Goal: Communication & Community: Ask a question

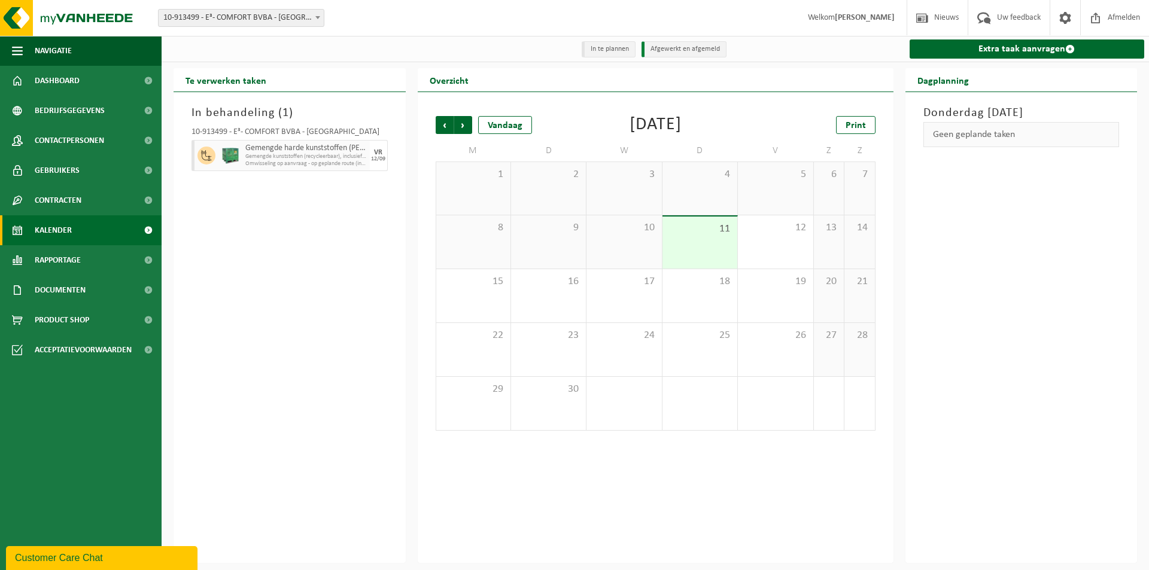
click at [75, 561] on div "Customer Care Chat" at bounding box center [102, 558] width 174 height 14
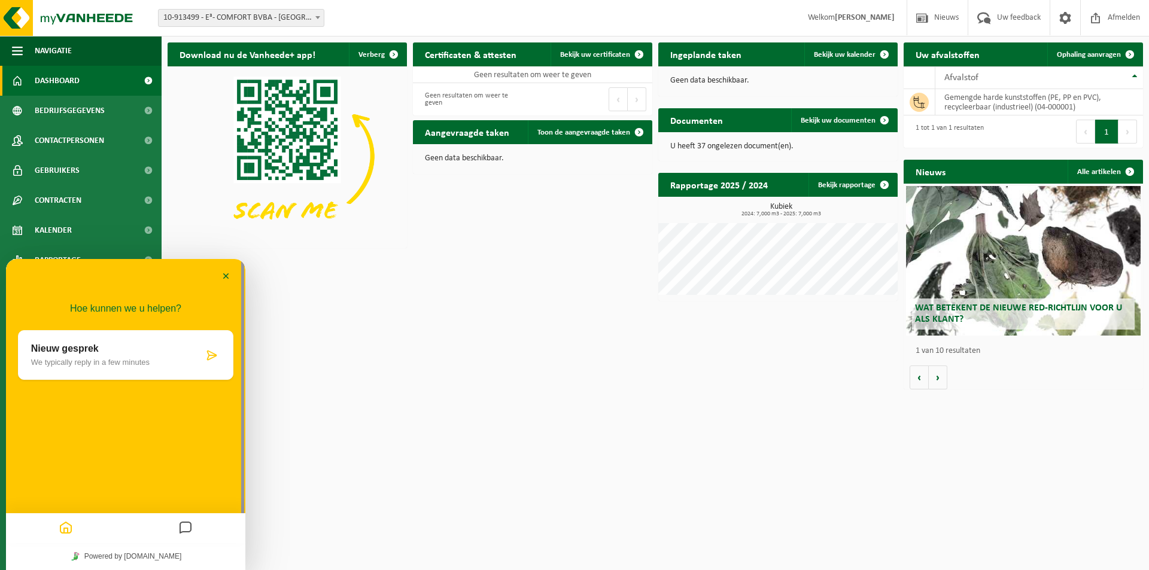
click at [86, 526] on div at bounding box center [66, 528] width 120 height 23
click at [67, 530] on icon "Home" at bounding box center [66, 528] width 14 height 23
click at [183, 530] on icon "Messages" at bounding box center [185, 528] width 14 height 23
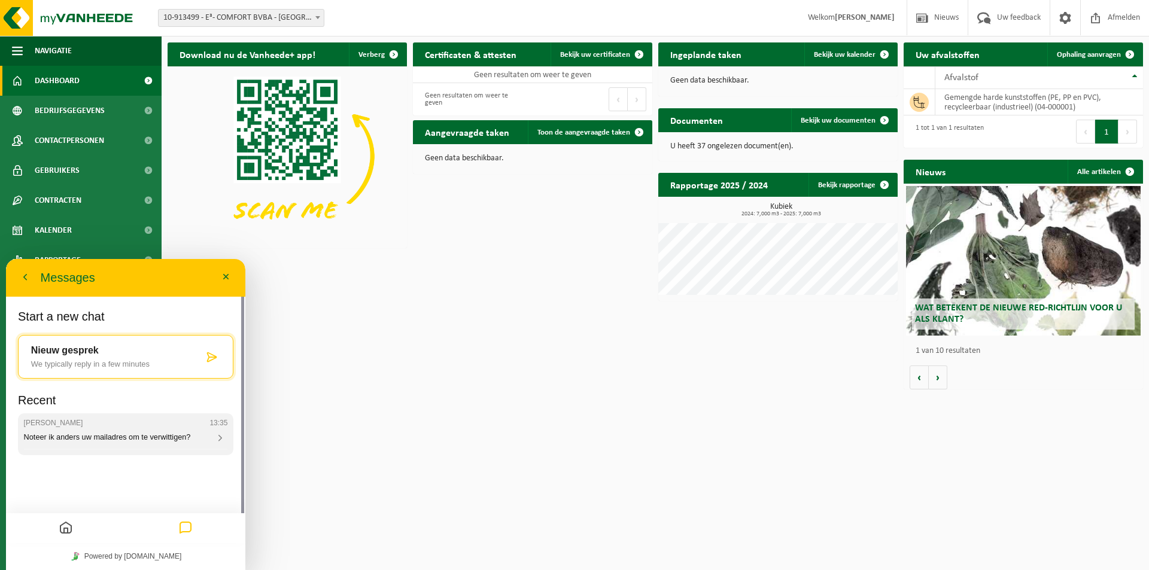
click at [84, 433] on div "Noteer ik anders uw mailadres om te verwittigen?" at bounding box center [126, 438] width 204 height 11
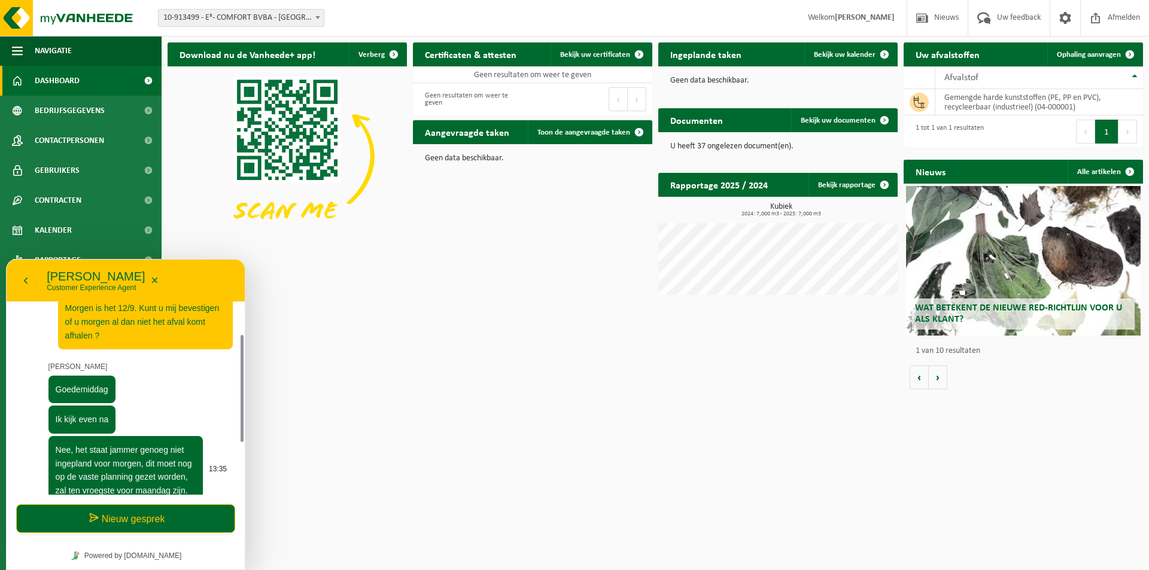
scroll to position [120, 0]
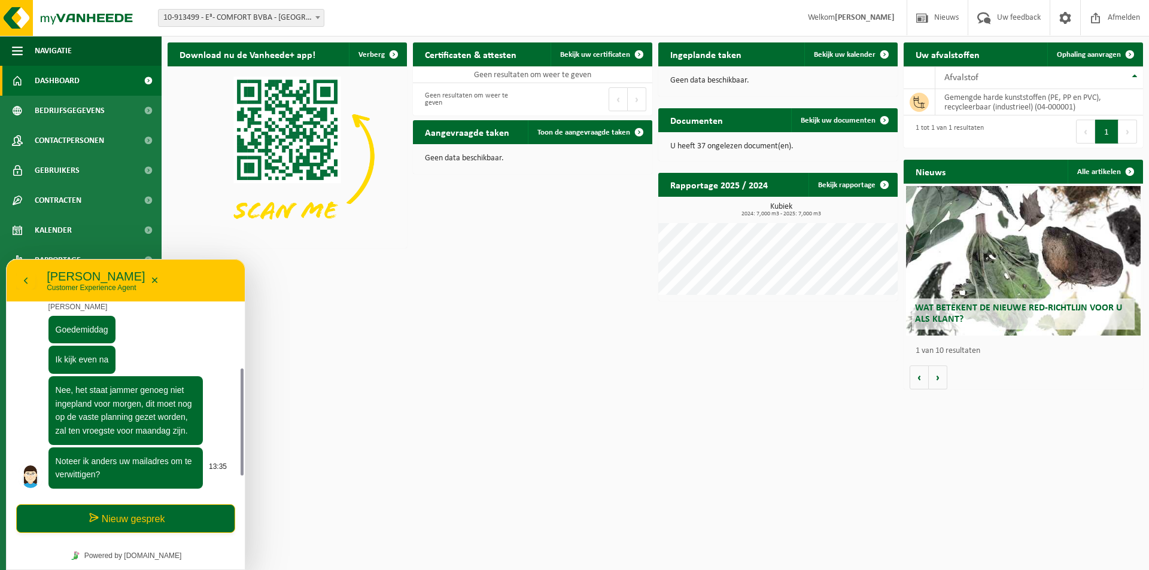
click at [110, 470] on p "Noteer ik anders uw mailadres om te verwittigen?" at bounding box center [126, 468] width 141 height 27
click at [165, 476] on p "Noteer ik anders uw mailadres om te verwittigen?" at bounding box center [126, 468] width 141 height 27
click at [133, 463] on span "Noteer ik anders uw mailadres om te verwittigen?" at bounding box center [124, 468] width 136 height 23
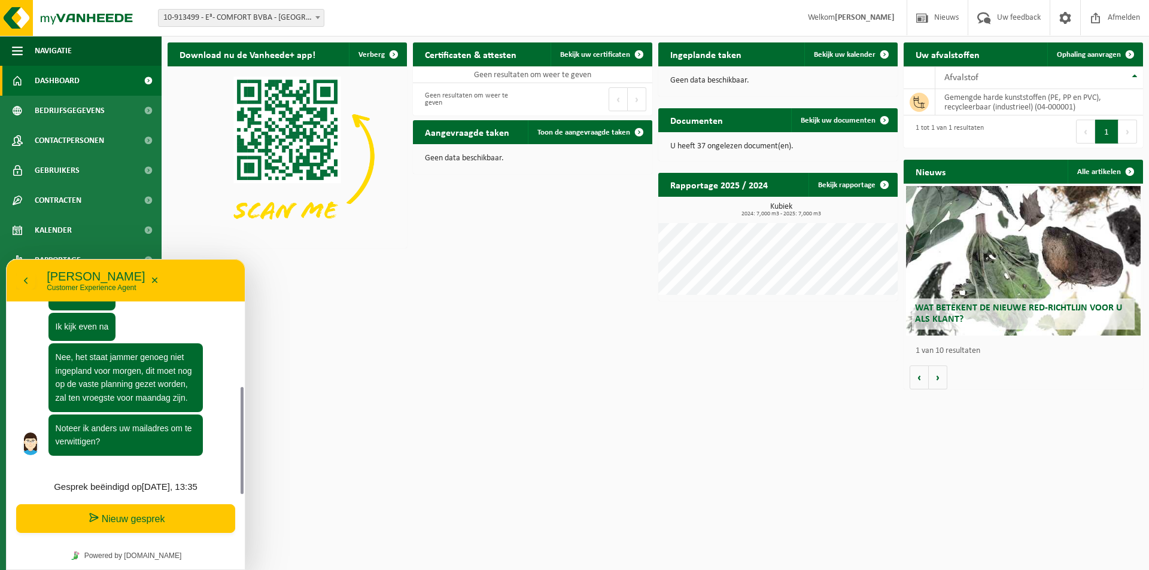
click at [121, 515] on button "Nieuw gesprek" at bounding box center [125, 518] width 219 height 29
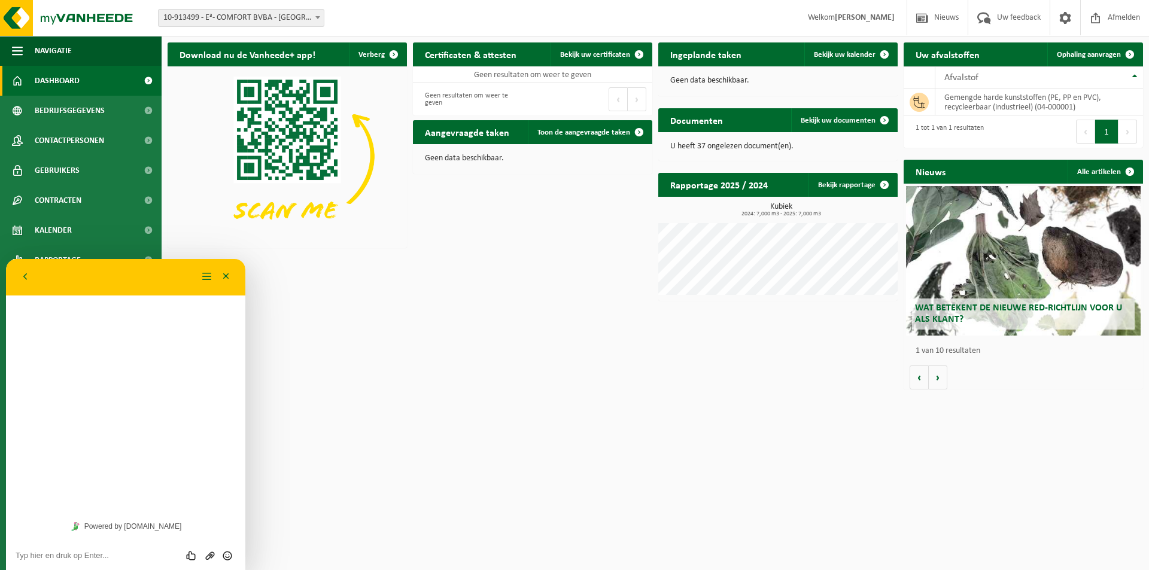
scroll to position [0, 0]
click at [62, 559] on textarea at bounding box center [126, 556] width 220 height 10
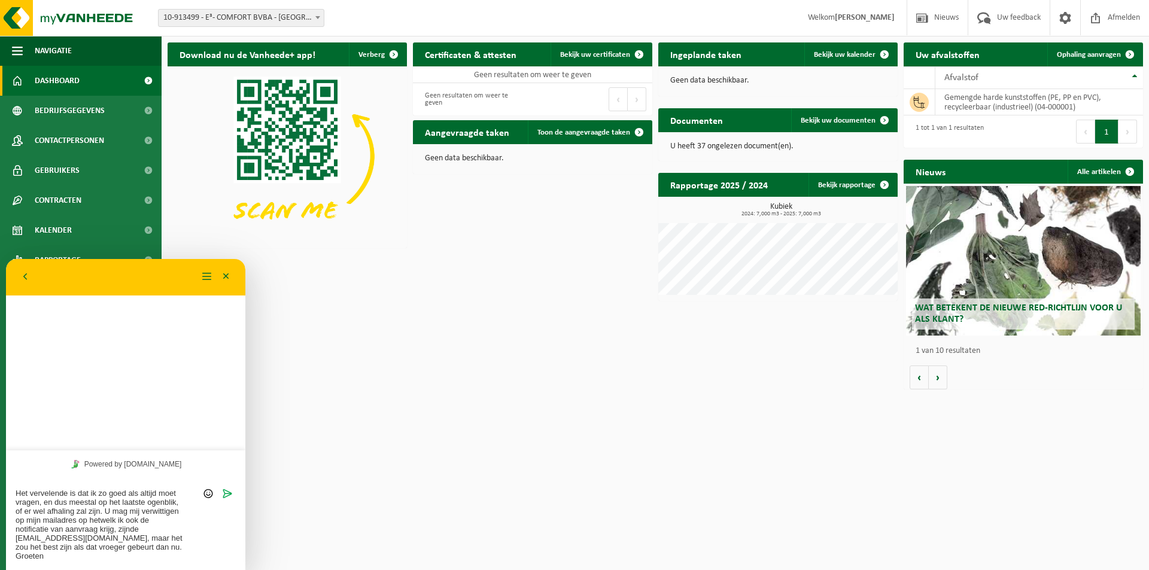
click at [16, 531] on textarea "Het vervelende is dat ik zo goed als altijd moet vragen, en dus meestal op het …" at bounding box center [126, 525] width 220 height 72
type textarea "Het vervelende is dat ik zo goed als altijd moet vragen, en dus meestal op het …"
click at [229, 496] on icon "Verzenden" at bounding box center [227, 493] width 11 height 11
